Goal: Complete application form

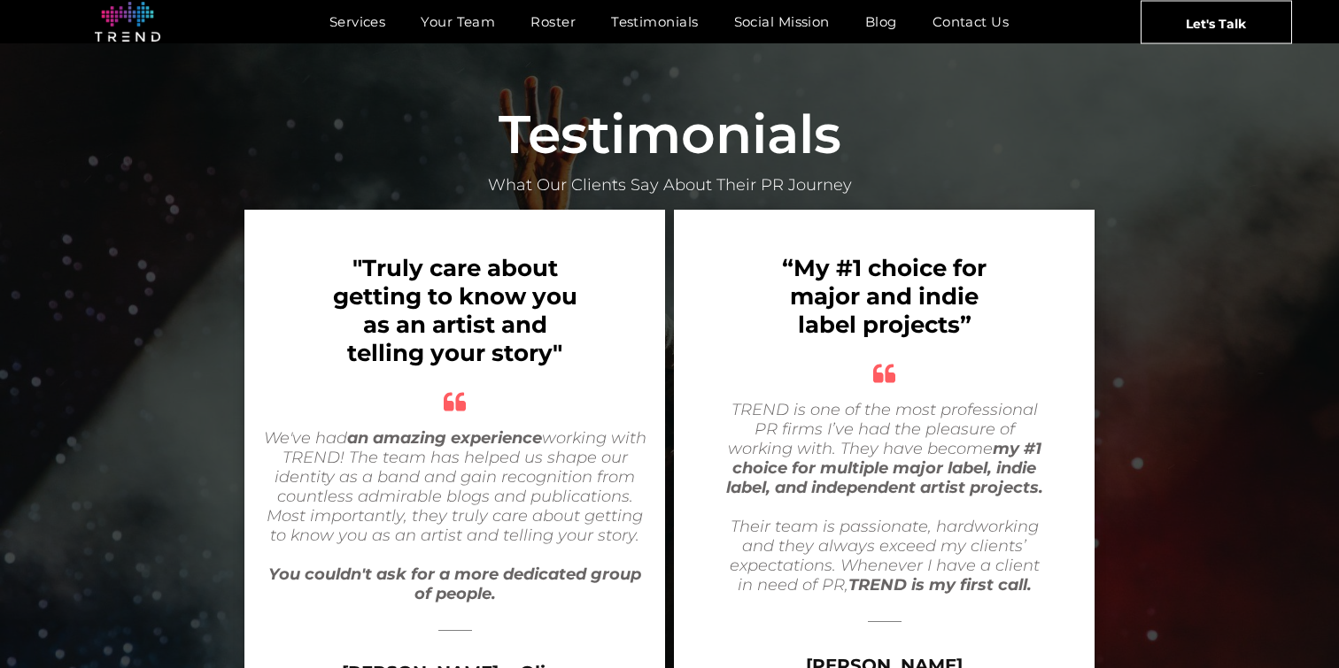
scroll to position [3202, 0]
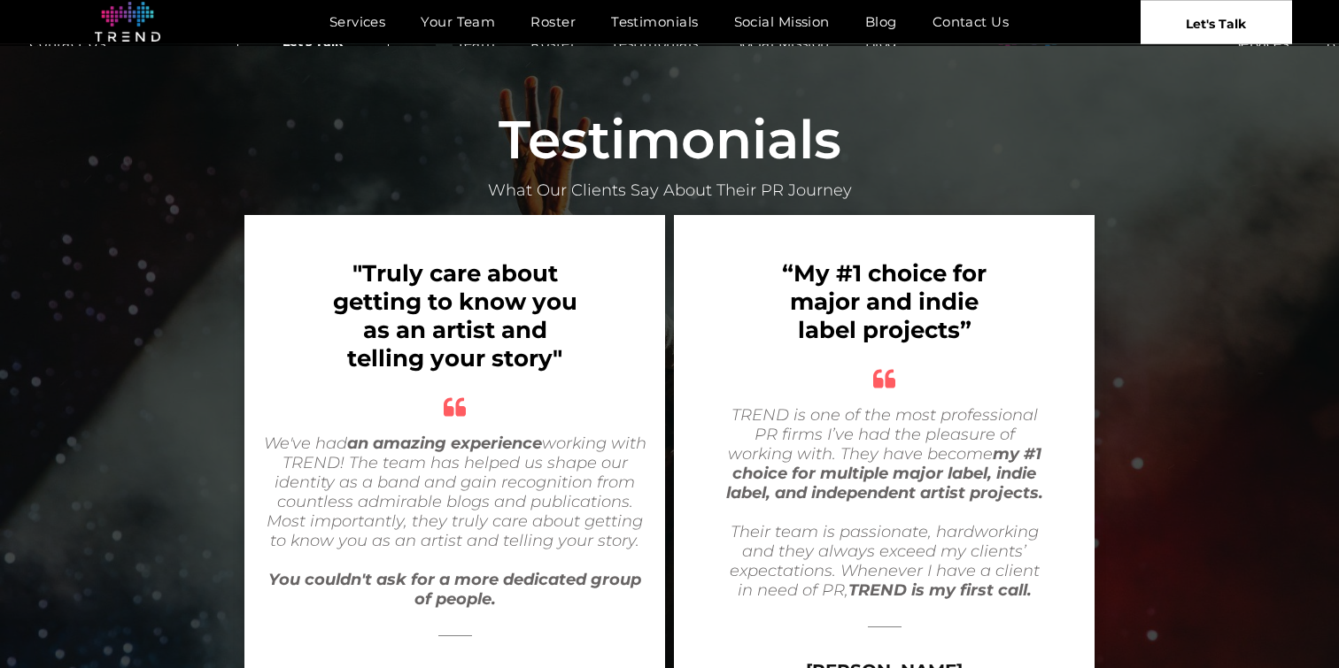
click at [1218, 12] on span "Let's Talk" at bounding box center [1216, 23] width 60 height 44
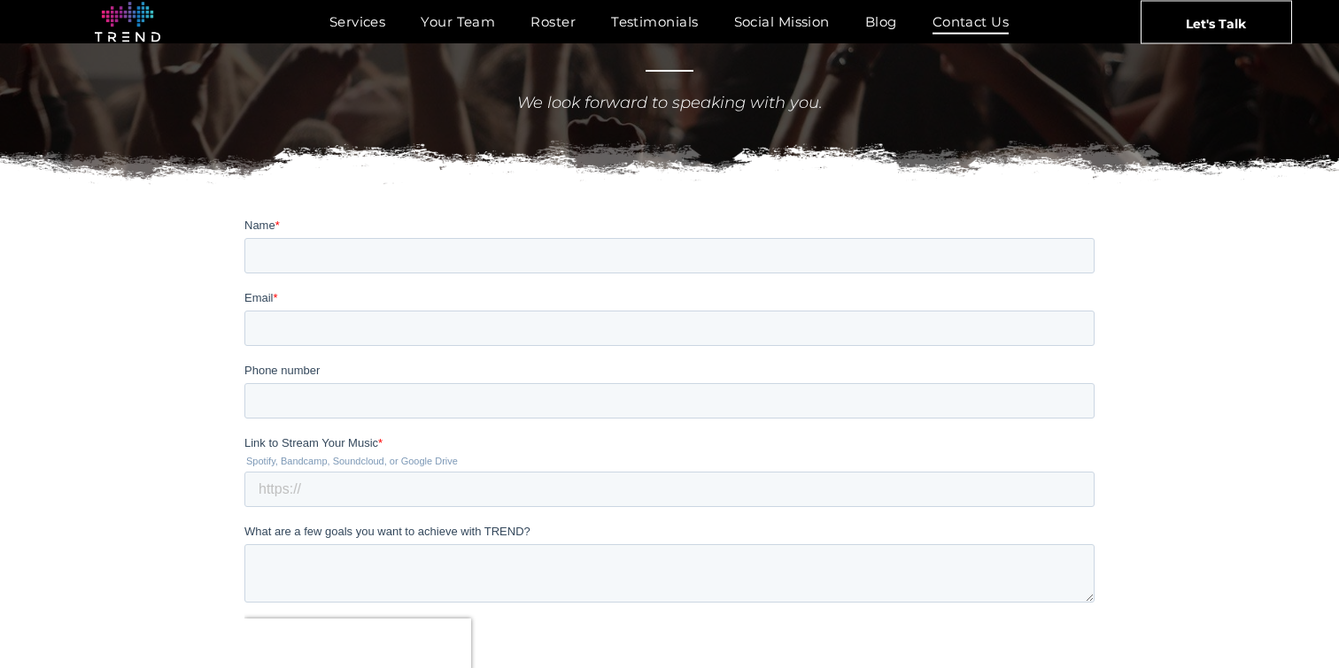
scroll to position [175, 0]
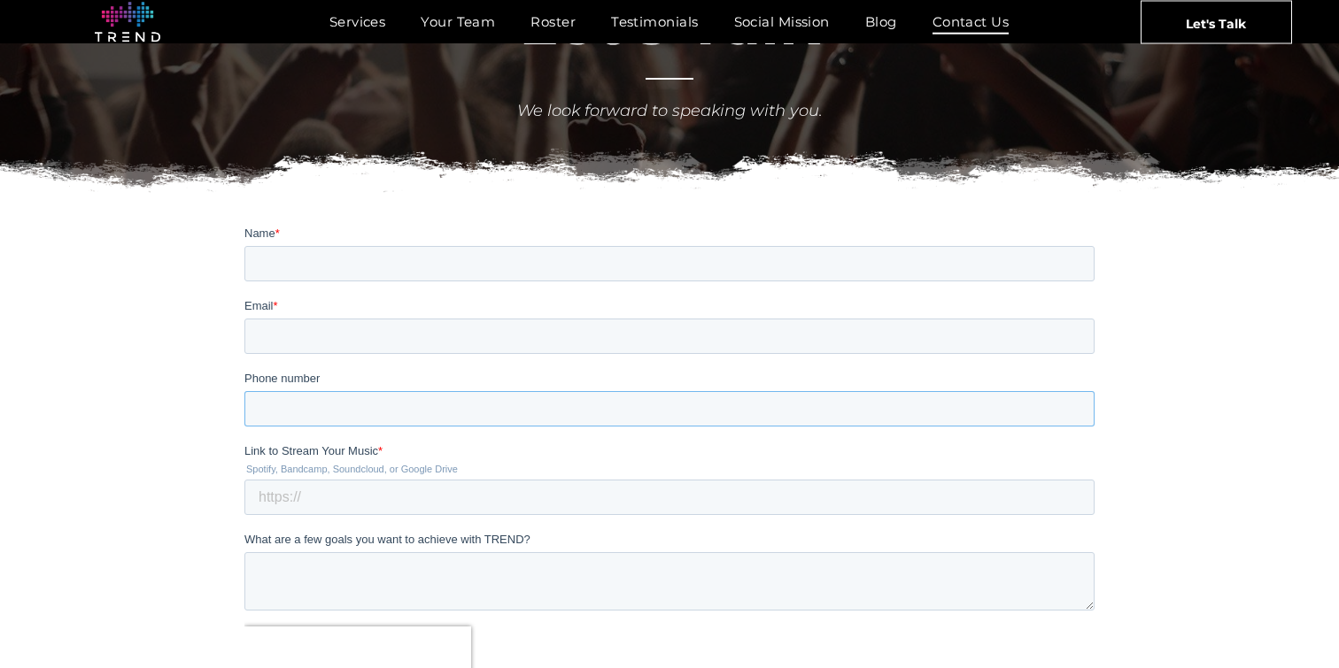
click at [399, 402] on input "Phone number" at bounding box center [669, 408] width 850 height 35
click at [400, 339] on input "Email *" at bounding box center [669, 336] width 850 height 35
click at [426, 261] on input "Name *" at bounding box center [669, 263] width 850 height 35
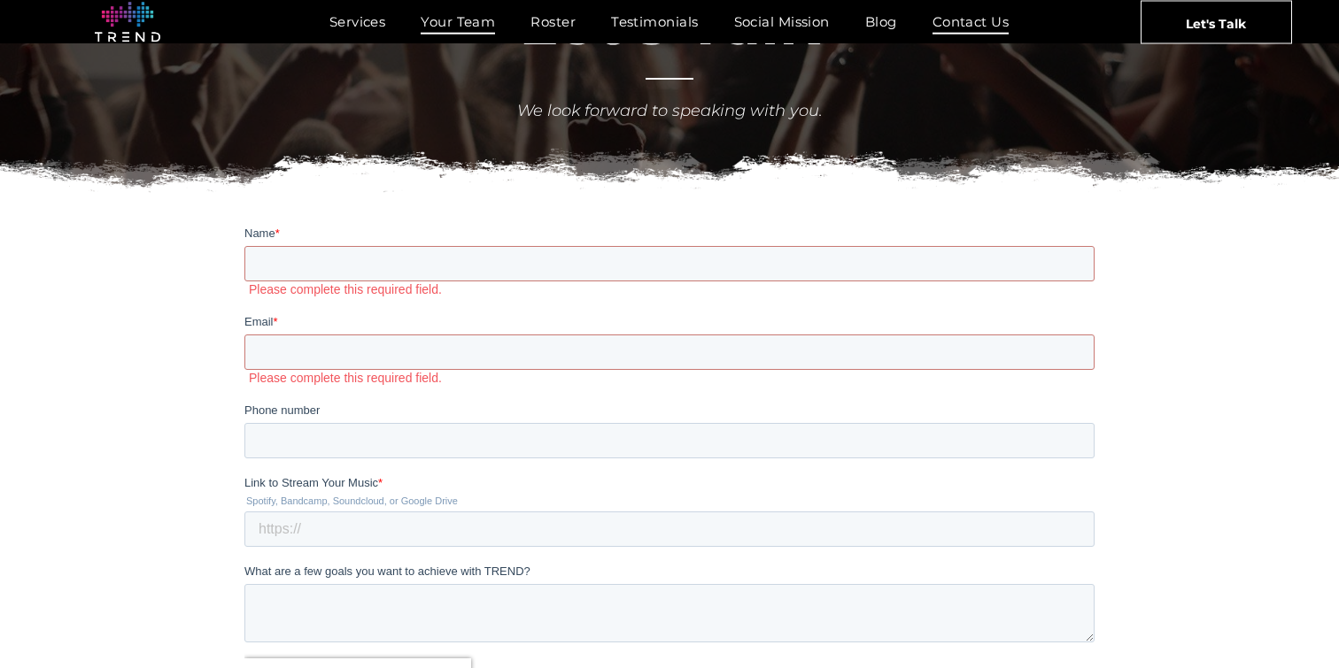
click at [471, 29] on span "Your Team" at bounding box center [458, 22] width 74 height 26
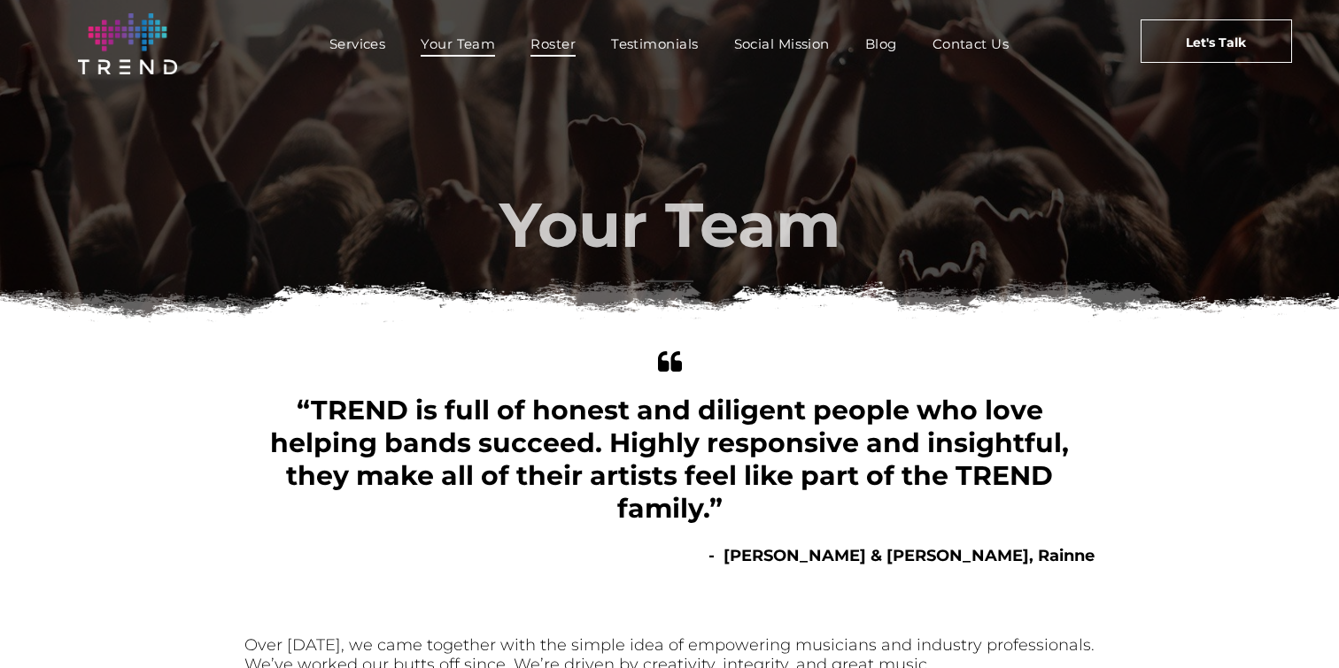
click at [545, 46] on span "Roster" at bounding box center [552, 44] width 45 height 26
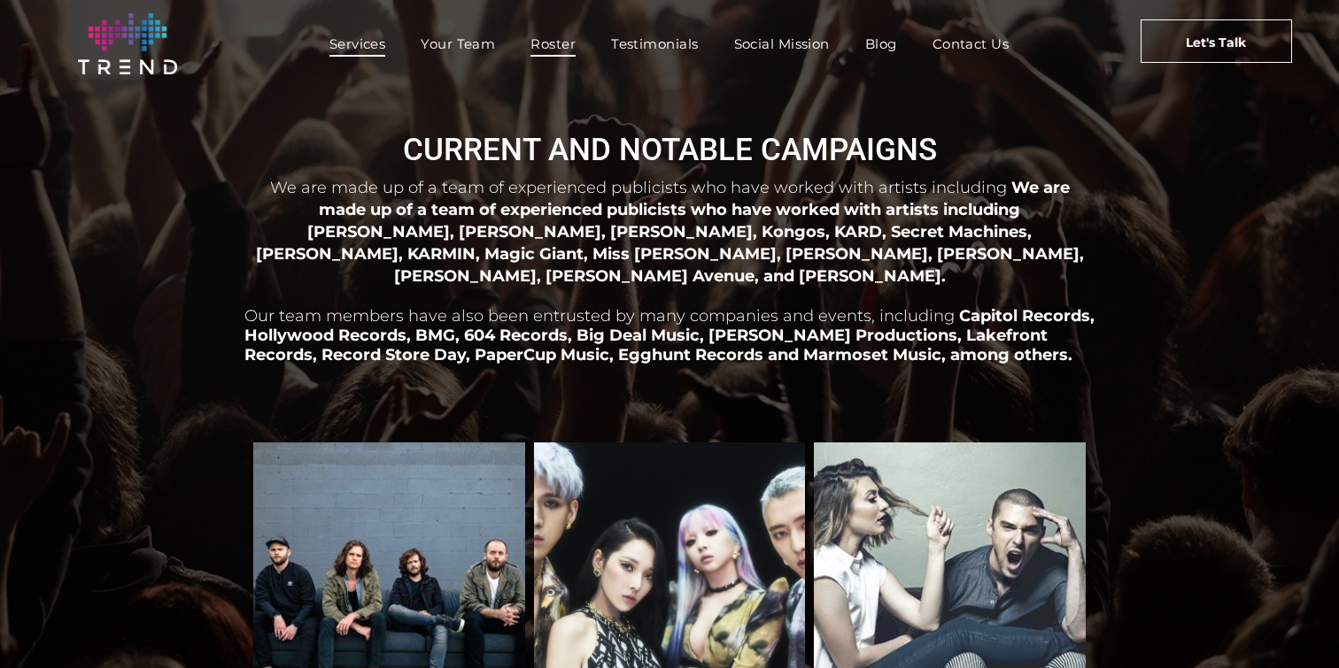
click at [352, 46] on span "Services" at bounding box center [357, 44] width 57 height 26
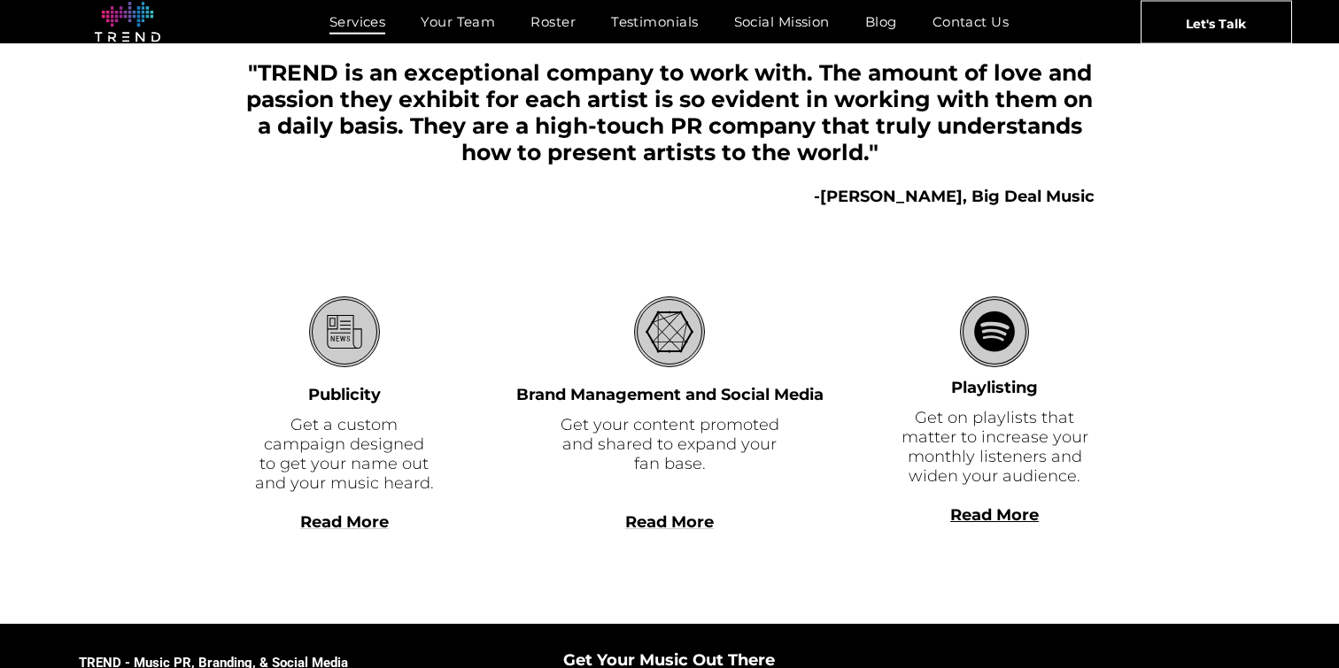
scroll to position [529, 0]
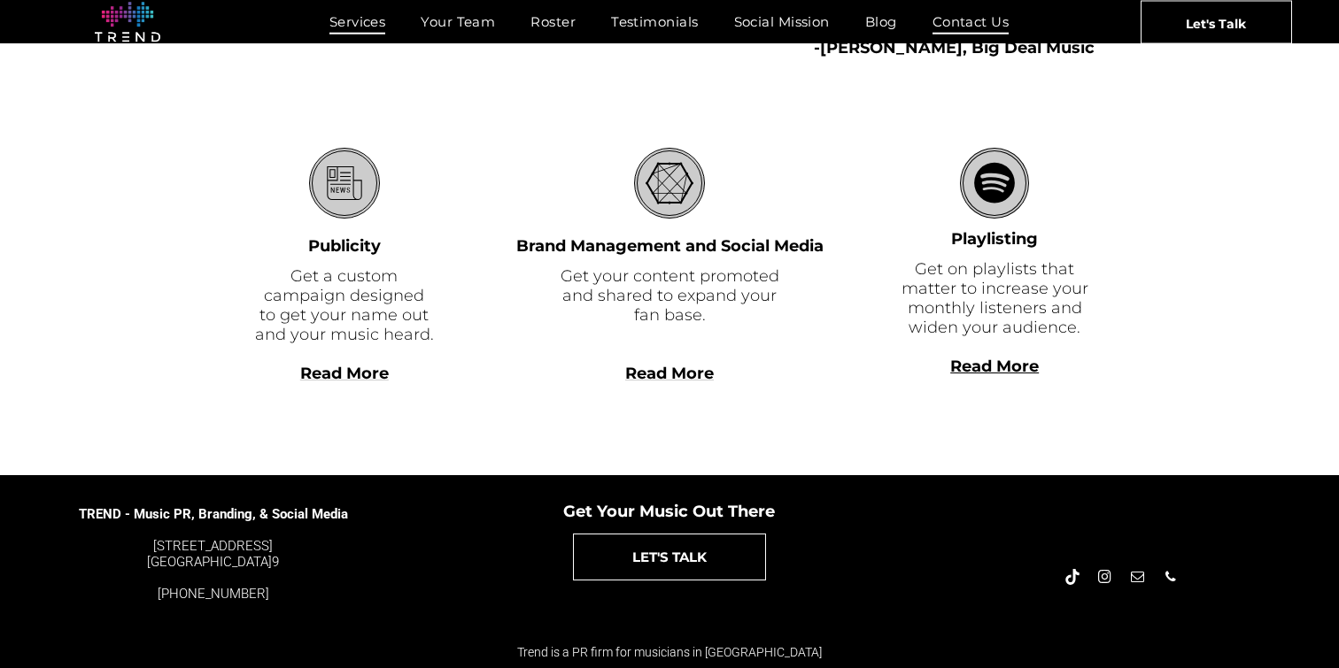
click at [1002, 14] on span "Contact Us" at bounding box center [970, 22] width 77 height 26
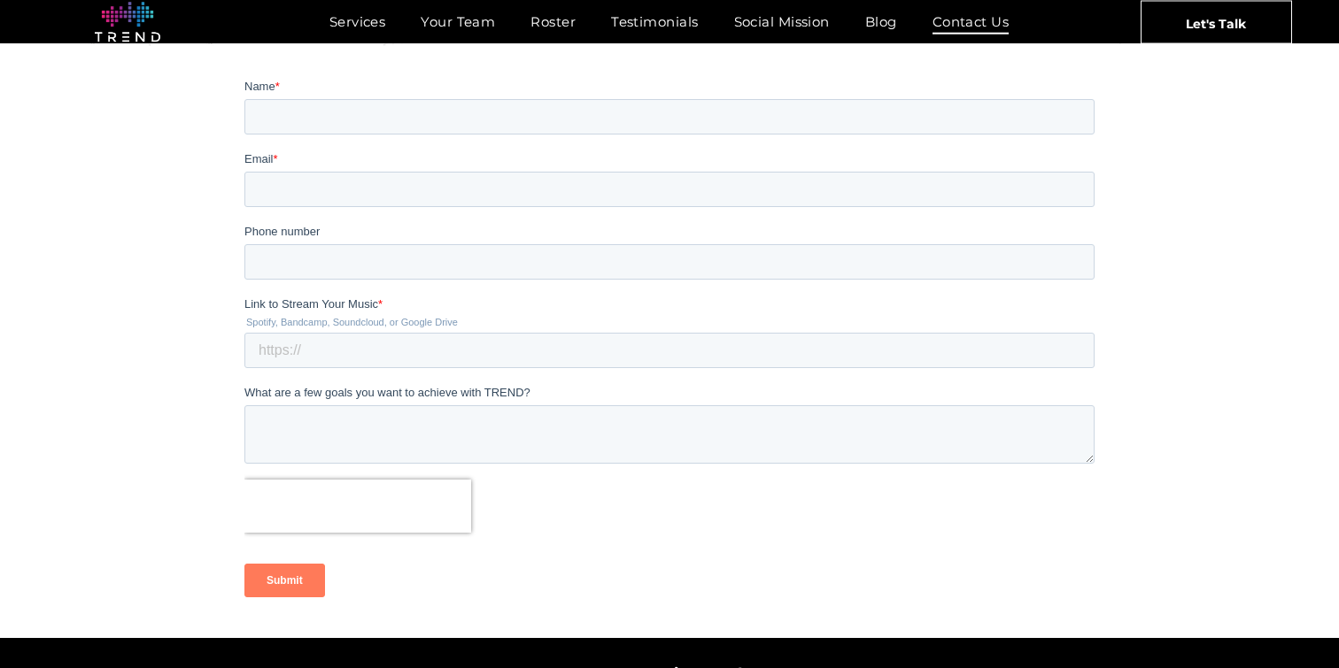
scroll to position [319, 0]
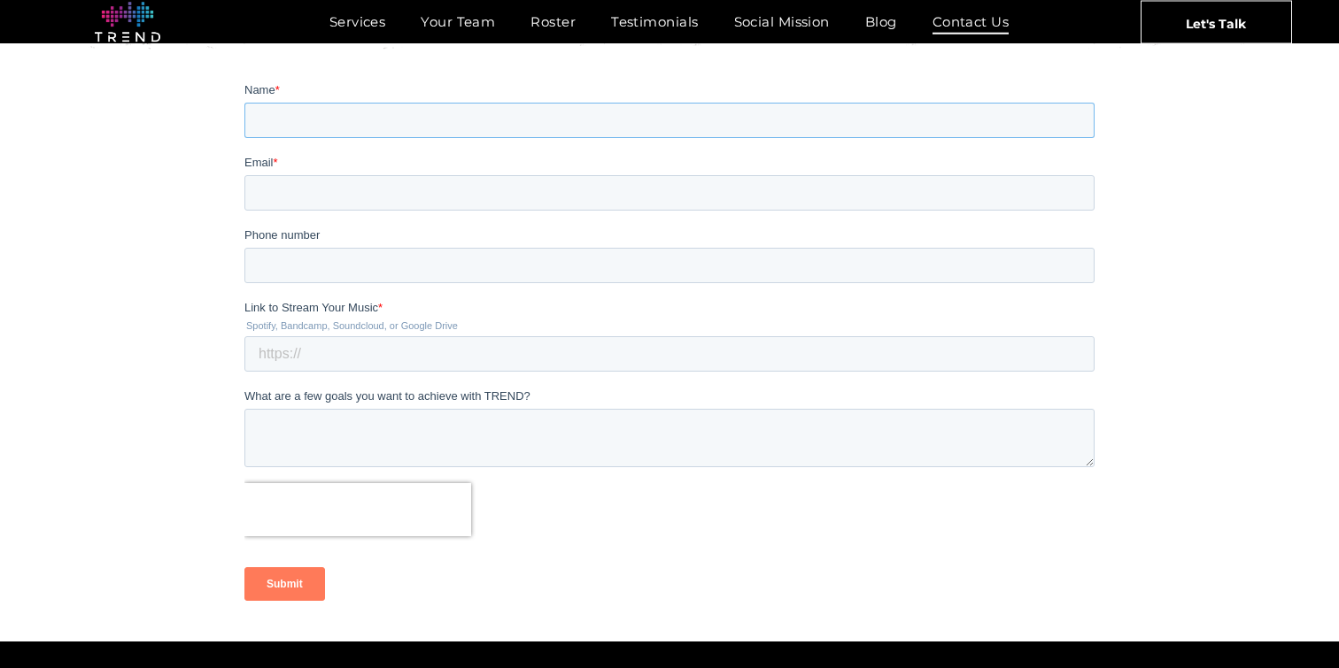
click at [321, 122] on input "Name *" at bounding box center [669, 120] width 850 height 35
type input "Sean"
type input "karmierreofficial@yahoo.com"
type input "9095307260"
click at [311, 415] on textarea "What are a few goals you want to achieve with TREND?" at bounding box center [669, 438] width 850 height 58
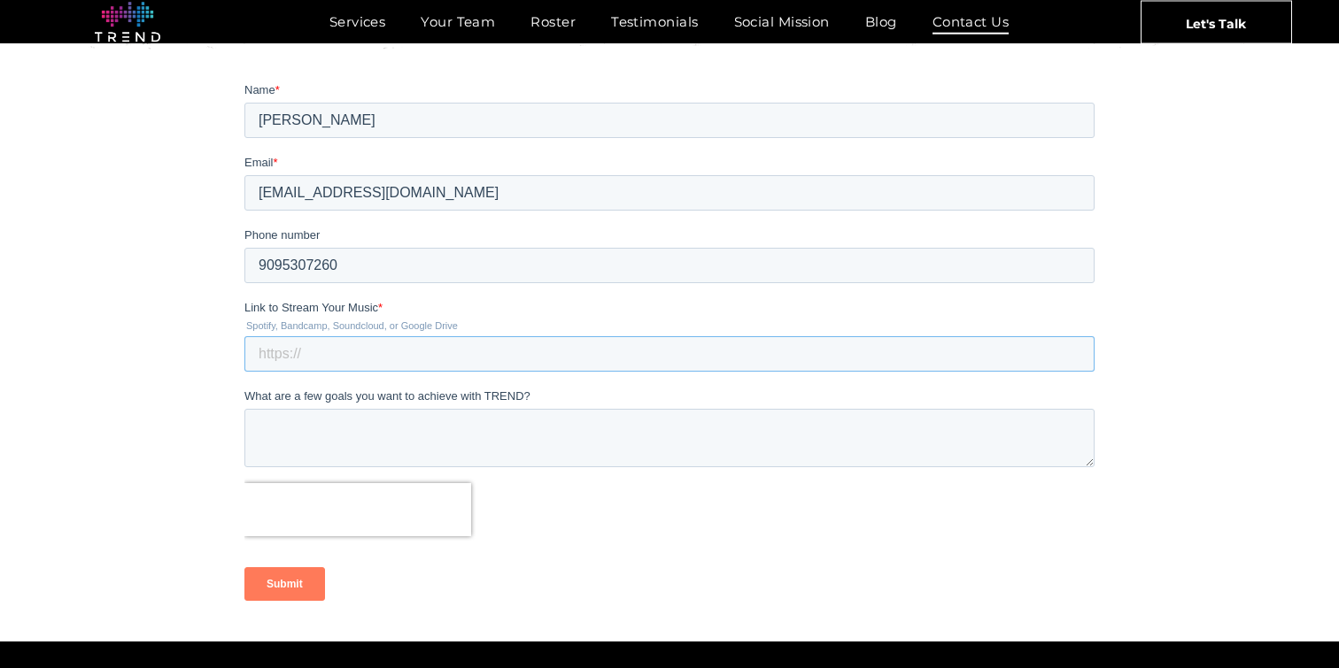
click at [290, 340] on input "Link to Stream Your Music *" at bounding box center [669, 353] width 850 height 35
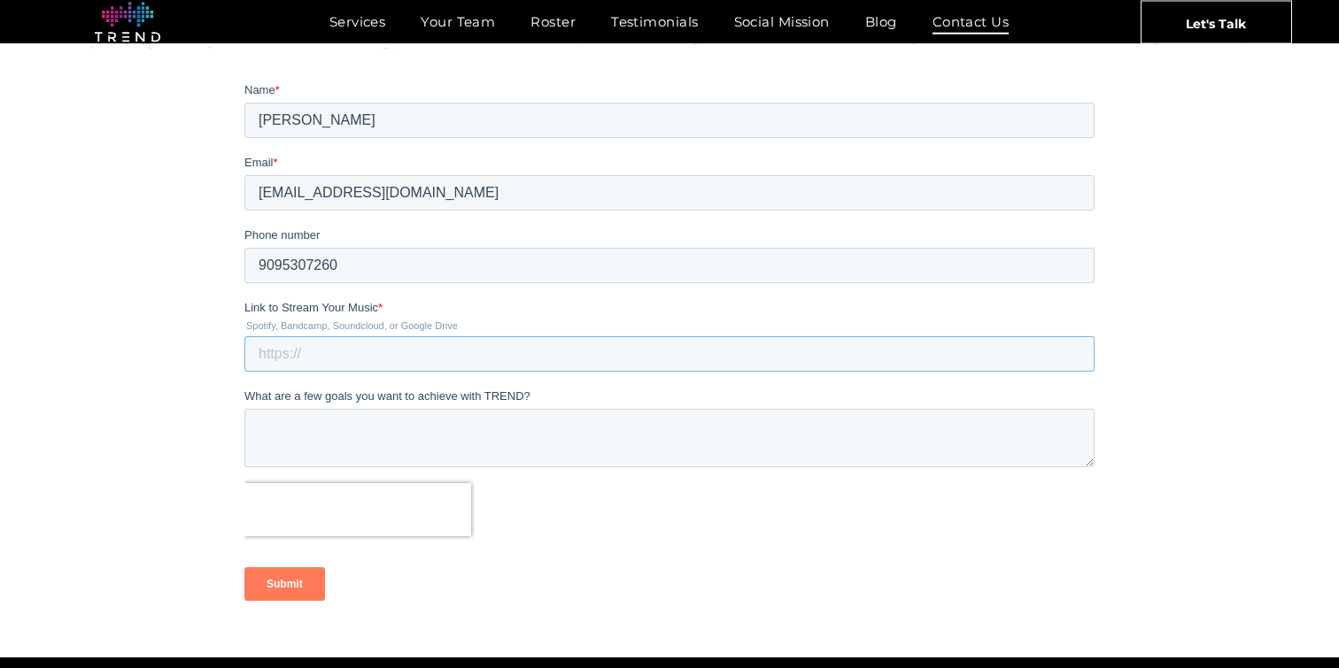
paste input "https://open.spotify.com/artist/7DA65v5lc5MWR4CsjNTCvV?si=v-7YtkmcSA-j8r-OR2g4hQ"
type input "https://open.spotify.com/artist/7DA65v5lc5MWR4CsjNTCvV?si=v-7YtkmcSA-j8r-OR2g4hQ"
click at [352, 436] on textarea "What are a few goals you want to achieve with TREND?" at bounding box center [669, 438] width 850 height 58
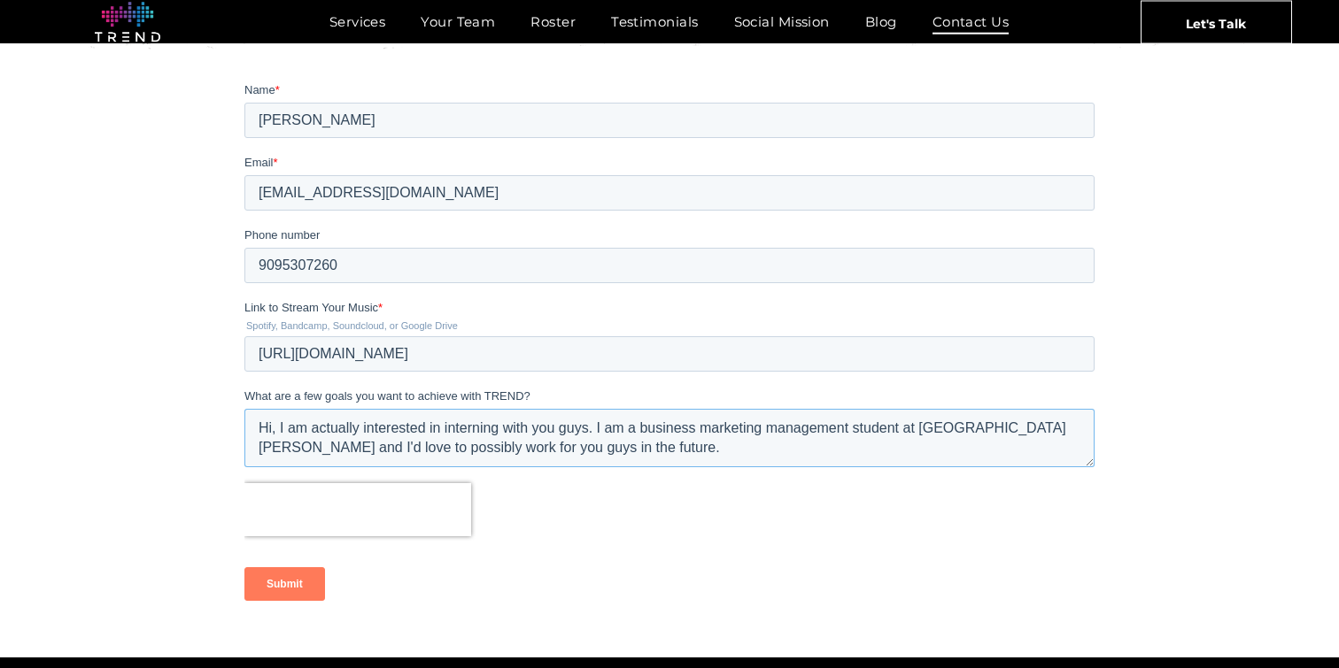
type textarea "Hi, I am actually interested in interning with you guys. I am a business market…"
click at [286, 594] on input "Submit" at bounding box center [284, 585] width 81 height 34
